Goal: Task Accomplishment & Management: Use online tool/utility

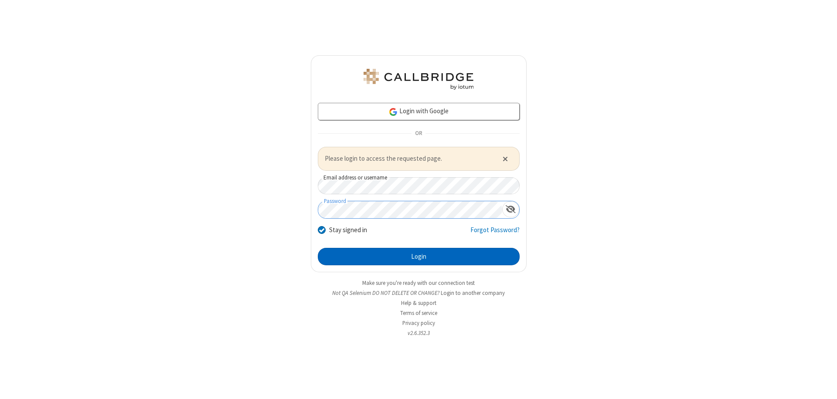
click at [418, 256] on button "Login" at bounding box center [419, 256] width 202 height 17
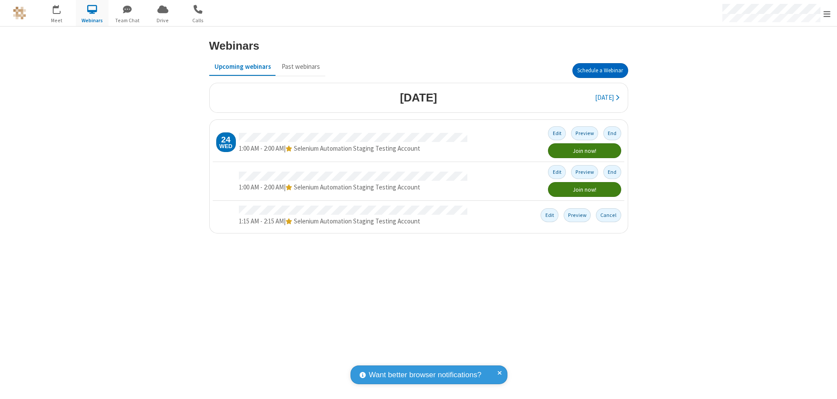
click at [600, 71] on button "Schedule a Webinar" at bounding box center [600, 70] width 56 height 15
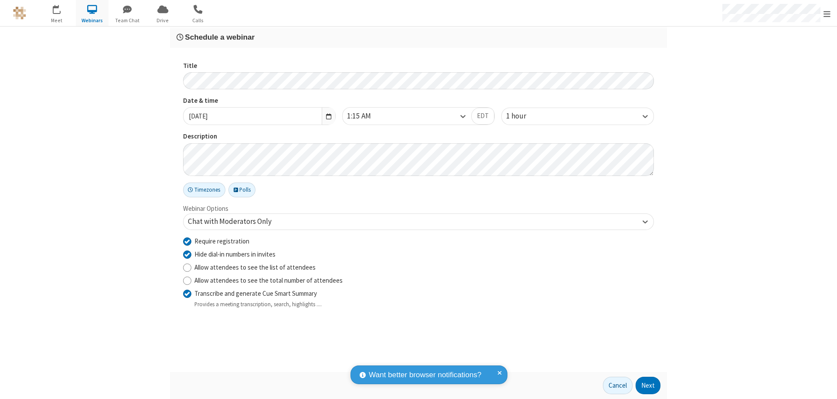
click at [187, 241] on input "Require registration" at bounding box center [187, 241] width 8 height 9
checkbox input "false"
click at [648, 386] on button "Next" at bounding box center [648, 385] width 25 height 17
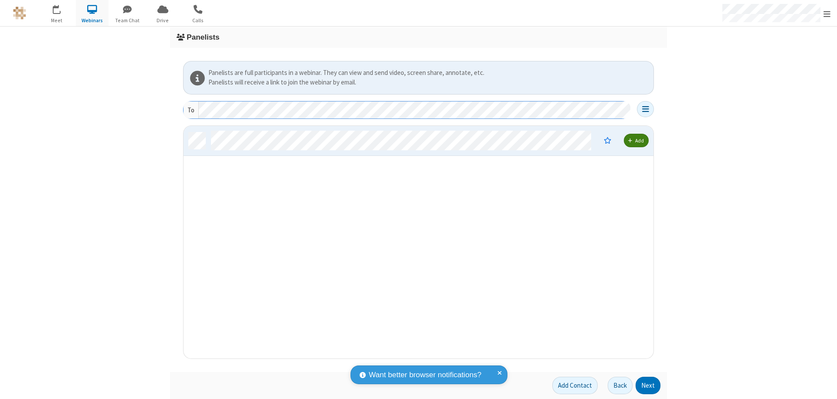
scroll to position [226, 463]
click at [648, 386] on button "Next" at bounding box center [648, 385] width 25 height 17
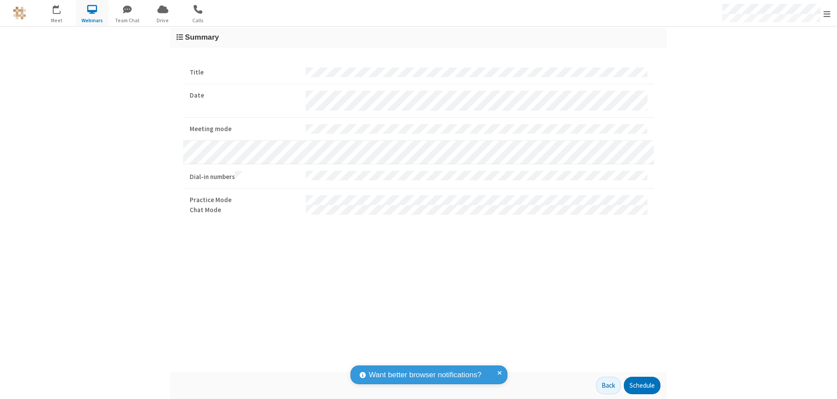
click at [642, 386] on button "Schedule" at bounding box center [642, 385] width 37 height 17
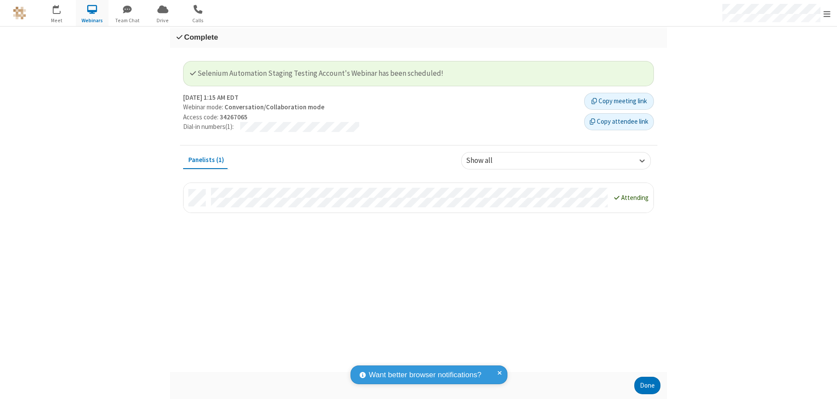
click at [647, 386] on button "Done" at bounding box center [647, 385] width 26 height 17
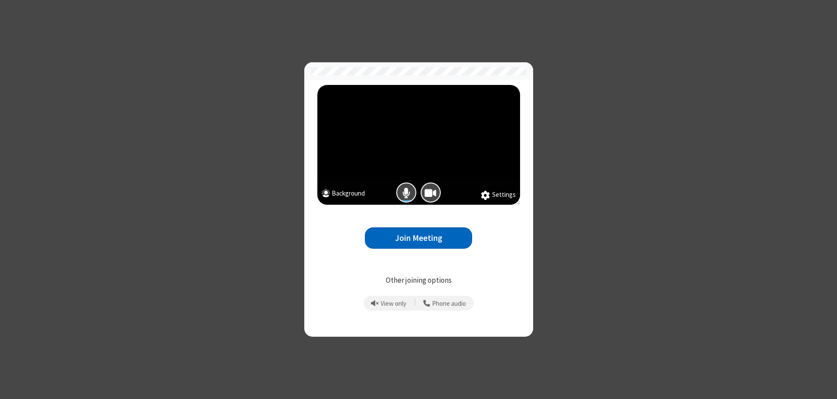
click at [418, 238] on button "Join Meeting" at bounding box center [418, 238] width 107 height 21
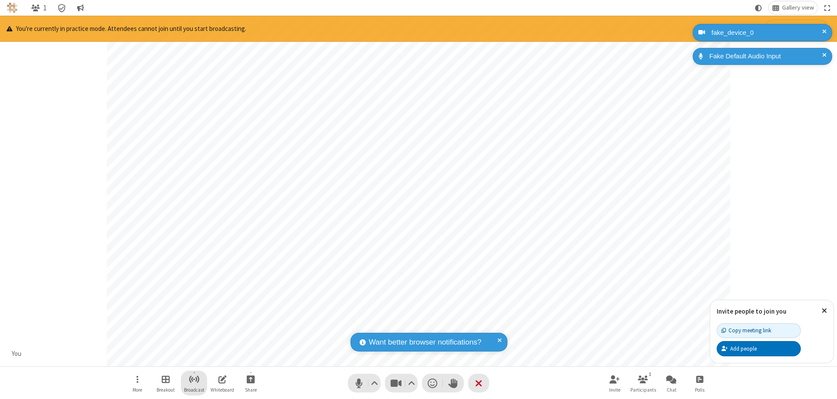
click at [194, 379] on span "Start broadcast" at bounding box center [194, 379] width 11 height 11
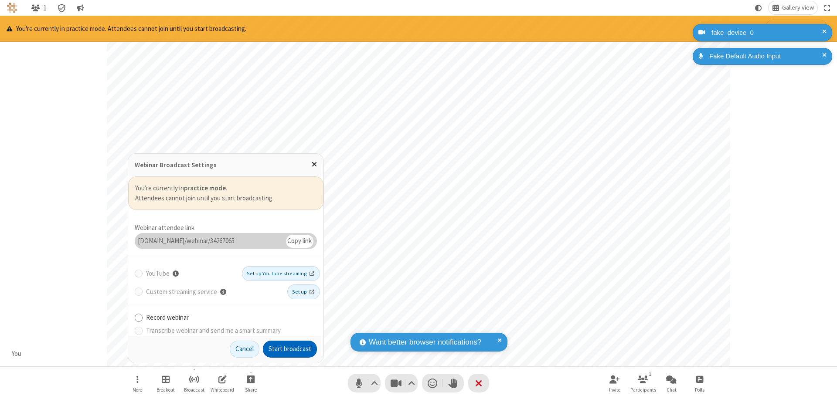
click at [290, 349] on button "Start broadcast" at bounding box center [290, 349] width 54 height 17
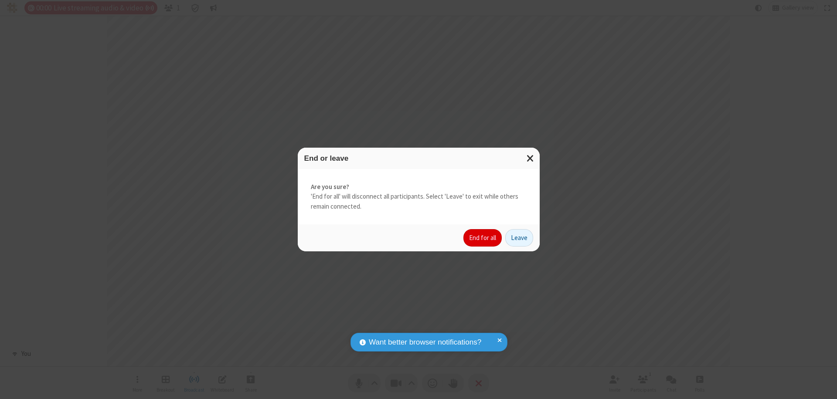
click at [483, 238] on button "End for all" at bounding box center [482, 237] width 38 height 17
